Goal: Information Seeking & Learning: Find specific fact

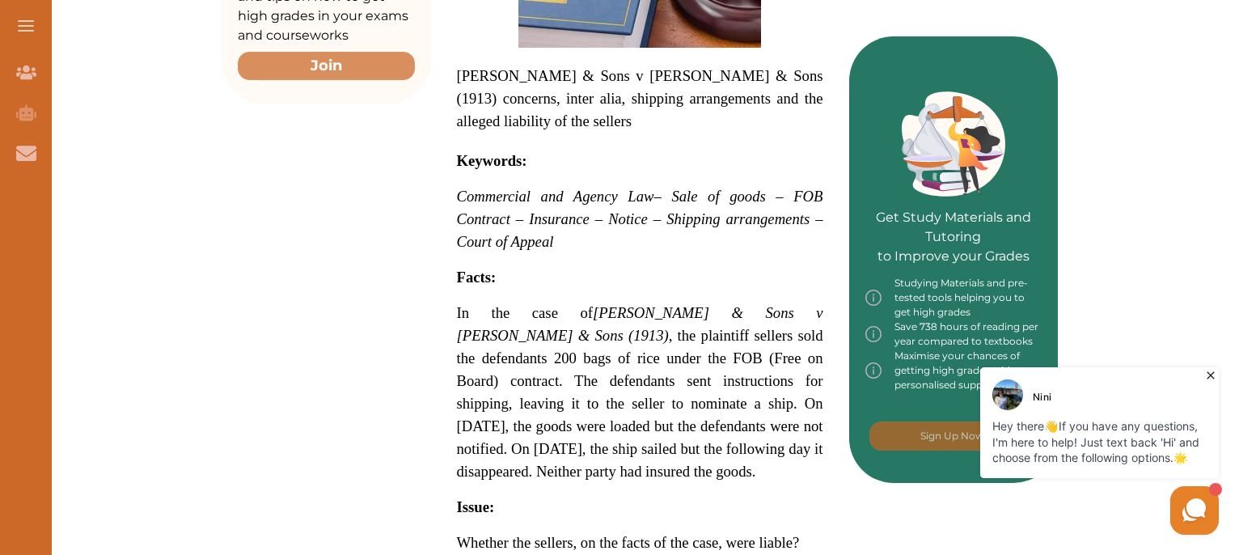
scroll to position [611, 0]
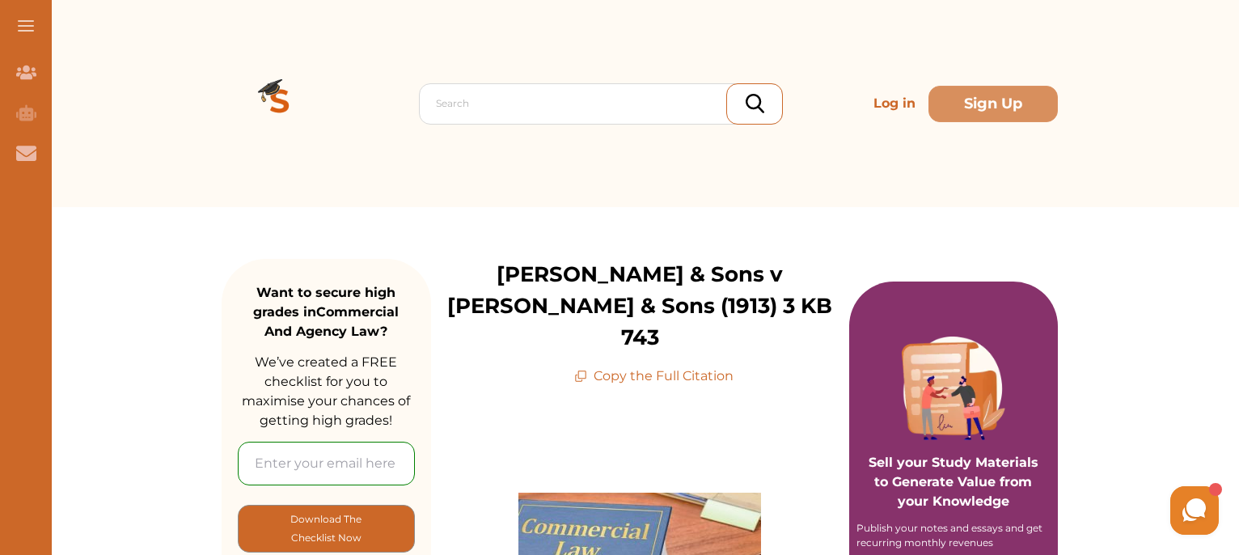
scroll to position [110, 0]
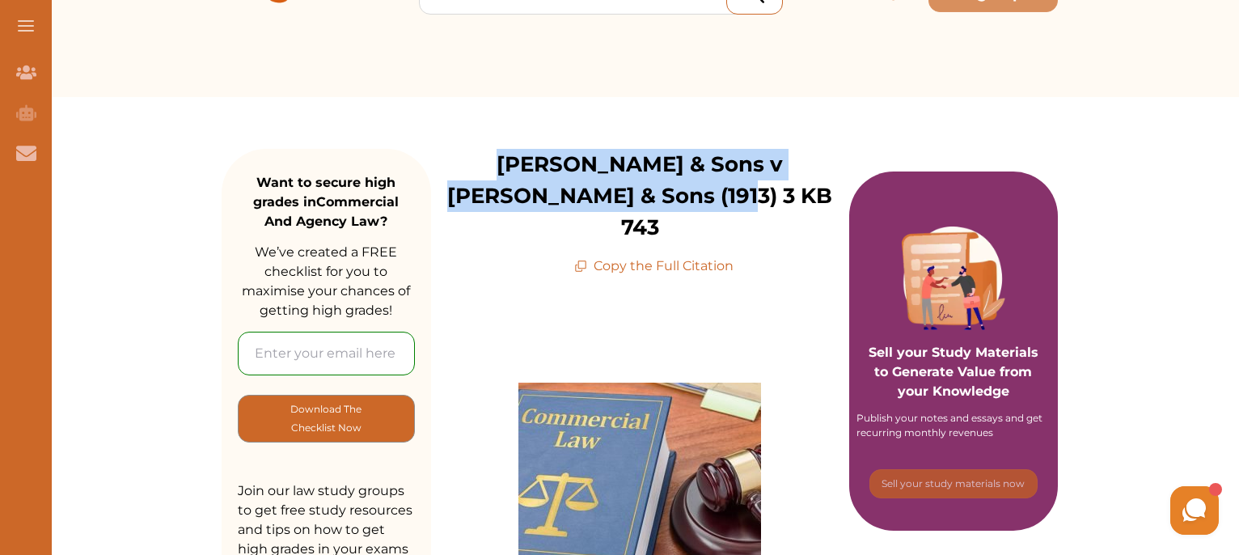
drag, startPoint x: 442, startPoint y: 160, endPoint x: 721, endPoint y: 192, distance: 281.6
click at [721, 192] on p "[PERSON_NAME] & Sons v [PERSON_NAME] & Sons (1913) 3 KB 743" at bounding box center [640, 196] width 418 height 95
copy p "[PERSON_NAME] & Sons v [PERSON_NAME] & Sons (1913) 3 KB 743"
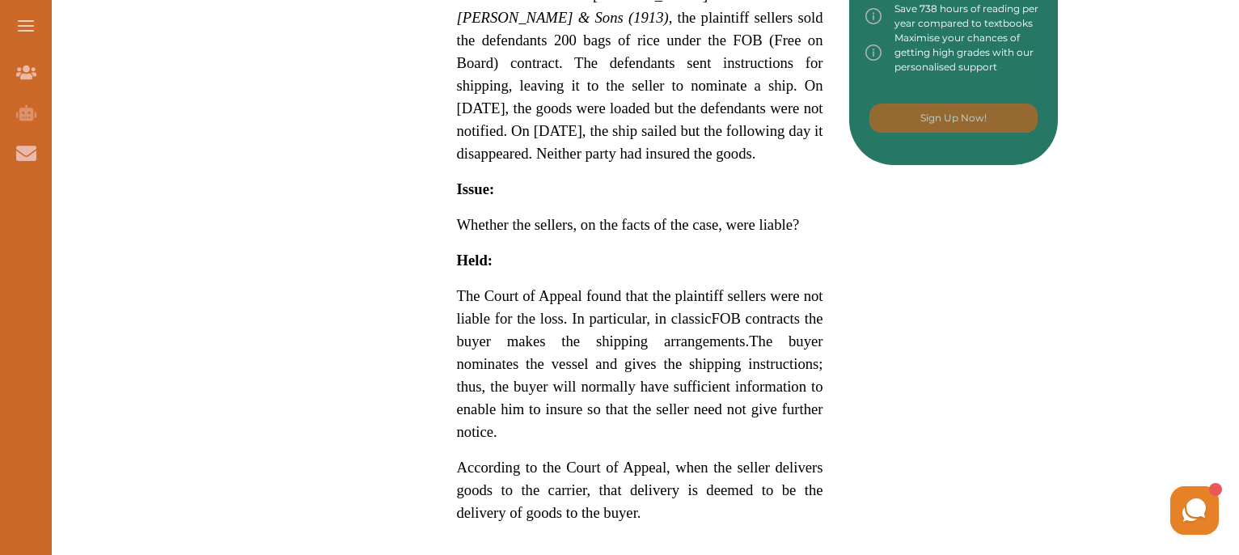
scroll to position [964, 0]
